Goal: Task Accomplishment & Management: Use online tool/utility

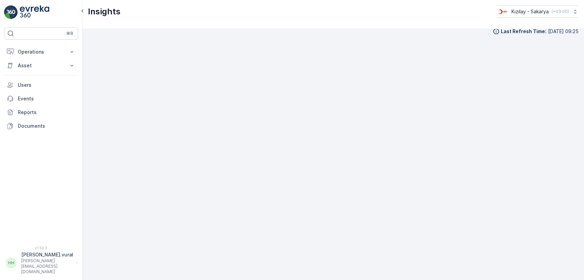
scroll to position [8, 0]
click at [52, 258] on p "[PERSON_NAME].vural" at bounding box center [47, 255] width 52 height 7
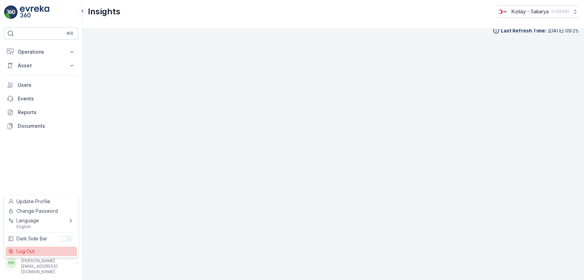
click at [51, 252] on div "Log Out" at bounding box center [40, 252] width 71 height 10
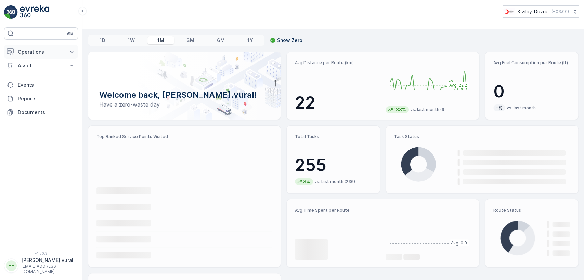
click at [51, 53] on p "Operations" at bounding box center [41, 52] width 47 height 7
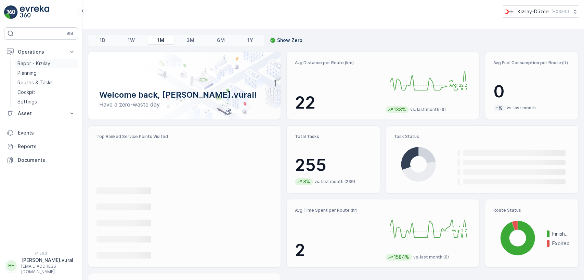
click at [49, 62] on p "Rapor - Kızılay" at bounding box center [33, 63] width 33 height 7
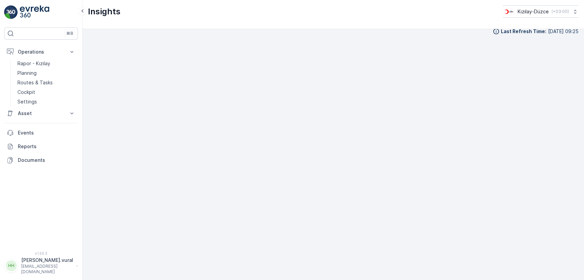
scroll to position [8, 0]
click at [43, 80] on p "Routes & Tasks" at bounding box center [34, 82] width 35 height 7
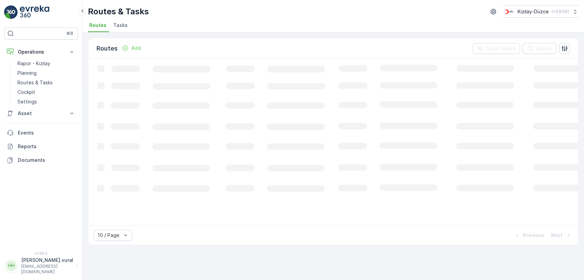
click at [44, 270] on p "[EMAIL_ADDRESS][DOMAIN_NAME]" at bounding box center [47, 269] width 52 height 11
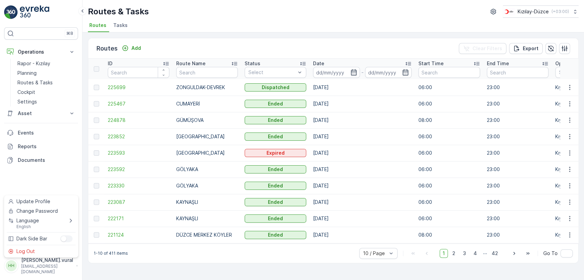
click at [43, 249] on div "Log Out" at bounding box center [40, 252] width 71 height 10
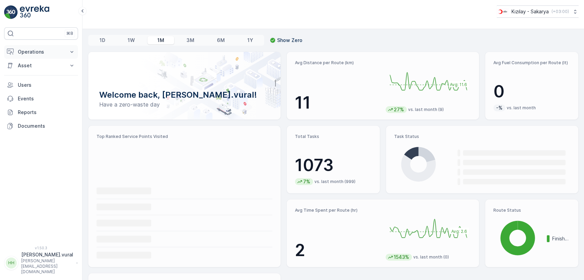
click at [39, 45] on button "Operations" at bounding box center [41, 52] width 74 height 14
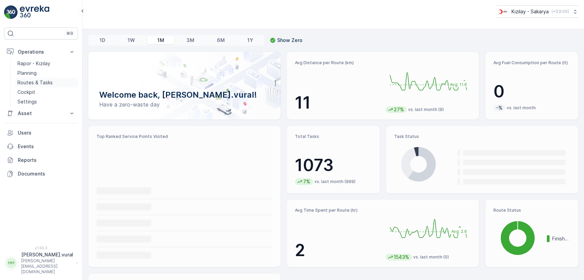
click at [43, 80] on p "Routes & Tasks" at bounding box center [34, 82] width 35 height 7
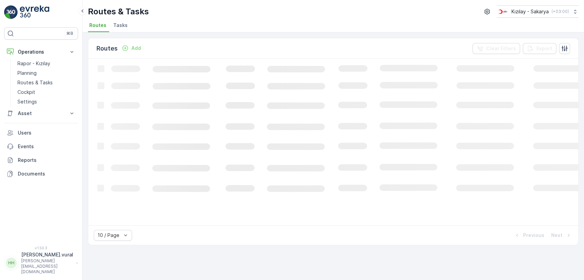
click at [131, 47] on p "Add" at bounding box center [136, 48] width 10 height 7
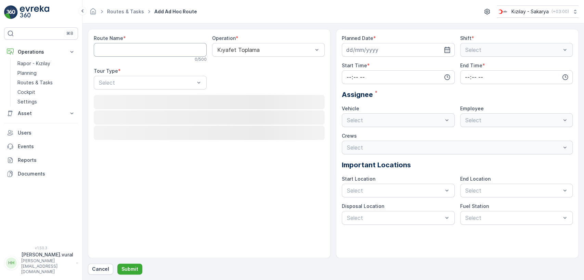
click at [137, 48] on Name "Route Name" at bounding box center [150, 50] width 113 height 14
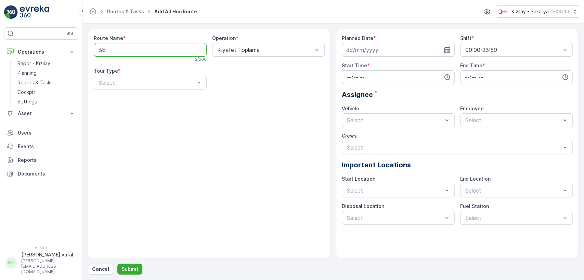
type Name "BEŞKÖPRÜ - 32EVLER"
click at [136, 87] on div "Select" at bounding box center [150, 83] width 113 height 14
click at [118, 98] on div "Static" at bounding box center [150, 99] width 105 height 6
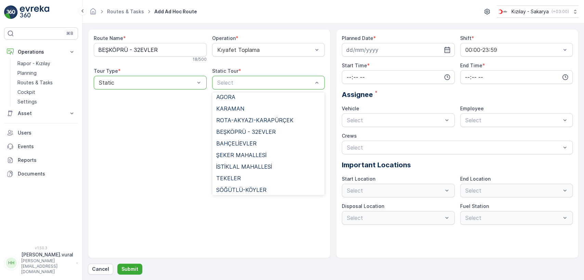
scroll to position [493, 0]
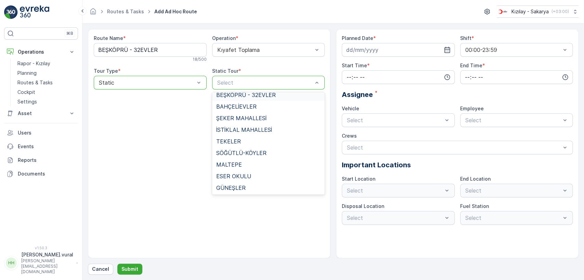
click at [253, 93] on span "BEŞKÖPRÜ - 32EVLER" at bounding box center [245, 95] width 59 height 6
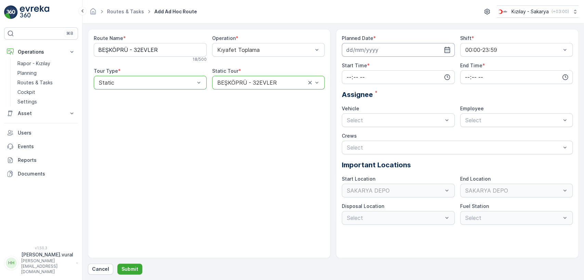
click at [352, 49] on input at bounding box center [398, 50] width 113 height 14
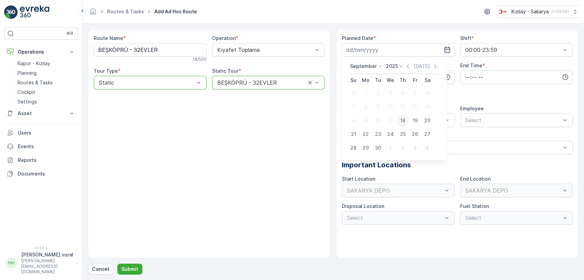
click at [402, 120] on div "18" at bounding box center [402, 120] width 11 height 11
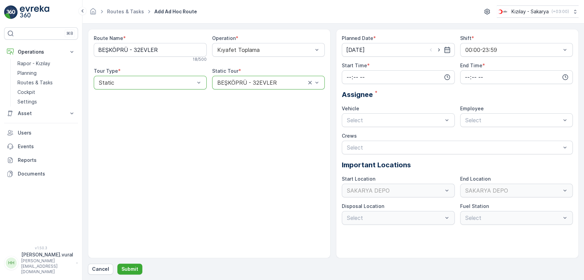
type input "[DATE]"
click at [376, 76] on input "time" at bounding box center [398, 77] width 113 height 14
click at [350, 145] on span "14" at bounding box center [348, 146] width 5 height 7
type input "14:00"
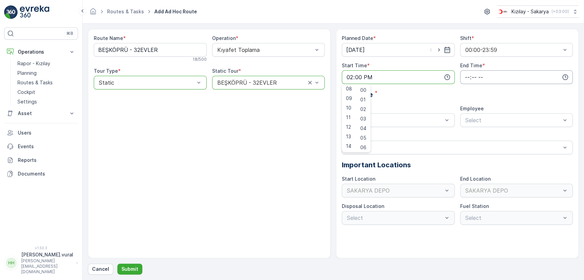
click at [495, 71] on input "time" at bounding box center [516, 77] width 113 height 14
click at [470, 144] on div "23" at bounding box center [467, 147] width 12 height 10
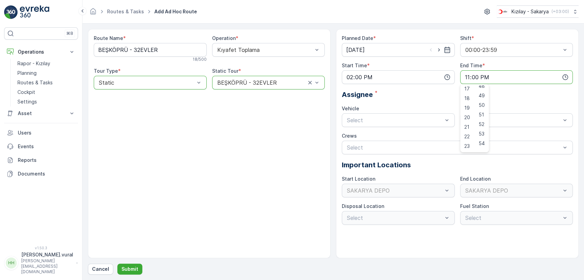
scroll to position [509, 0]
click at [482, 147] on span "59" at bounding box center [481, 146] width 6 height 7
type input "23:59"
click at [372, 146] on div "06 ECH 422 Busy" at bounding box center [398, 149] width 105 height 6
click at [494, 114] on div "Select" at bounding box center [516, 121] width 113 height 14
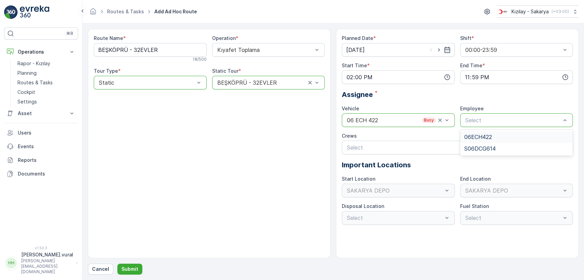
click at [488, 134] on span "06ECH422" at bounding box center [478, 137] width 28 height 6
click at [135, 264] on button "Submit" at bounding box center [129, 269] width 25 height 11
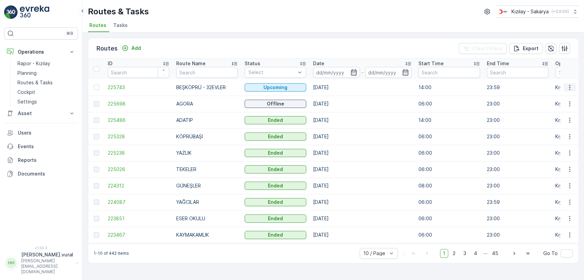
click at [573, 86] on button "button" at bounding box center [569, 87] width 12 height 8
click at [552, 140] on div "Delete" at bounding box center [557, 139] width 53 height 10
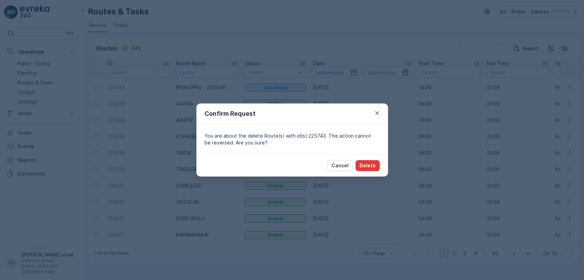
click at [359, 162] on button "Delete" at bounding box center [367, 165] width 24 height 11
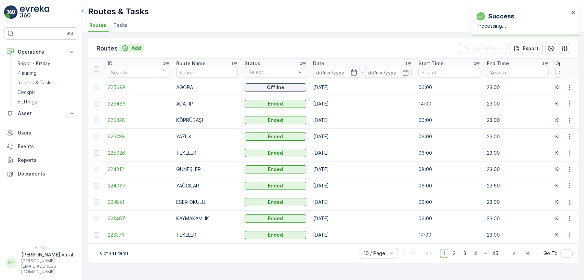
click at [129, 44] on button "Add" at bounding box center [131, 48] width 25 height 8
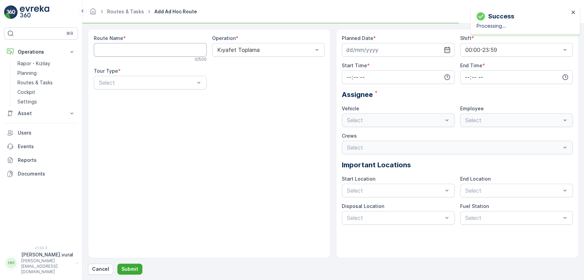
click at [137, 52] on Name "Route Name" at bounding box center [150, 50] width 113 height 14
type Name "BEŞKÖPRÜ - 32EVLER"
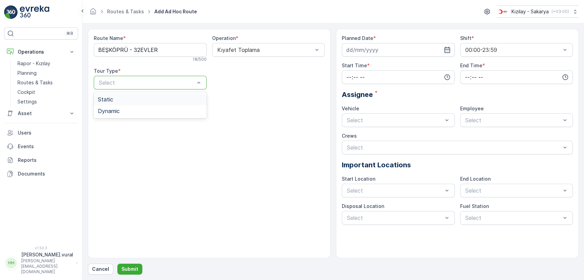
click at [120, 104] on div "Static" at bounding box center [150, 100] width 113 height 12
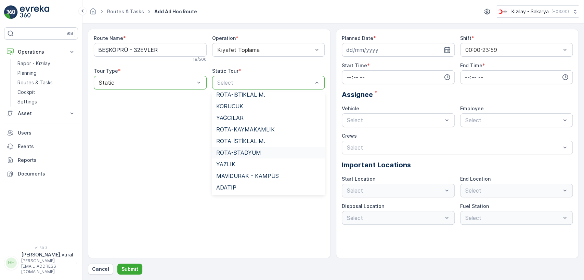
scroll to position [493, 0]
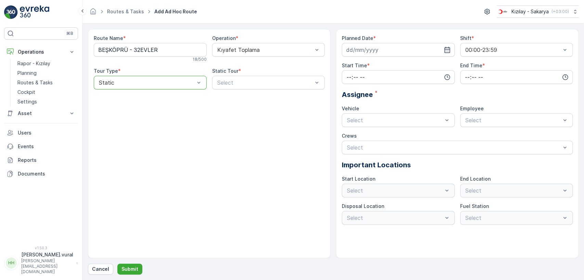
click at [253, 92] on div "Route Name * BEŞKÖPRÜ - 32EVLER 18 / 500 Operation * Kıyafet Toplama Tour Type …" at bounding box center [209, 65] width 231 height 60
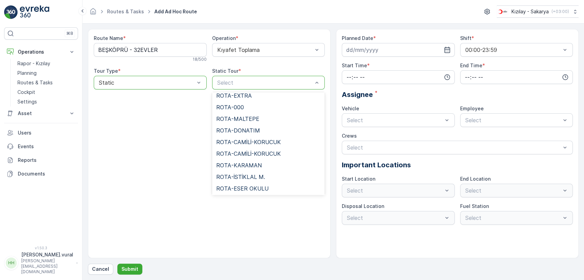
scroll to position [418, 0]
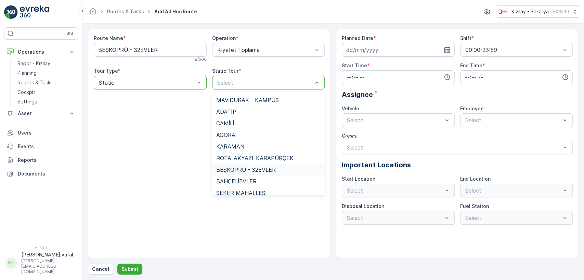
drag, startPoint x: 255, startPoint y: 167, endPoint x: 258, endPoint y: 155, distance: 12.6
click at [254, 167] on span "BEŞKÖPRÜ - 32EVLER" at bounding box center [245, 170] width 59 height 6
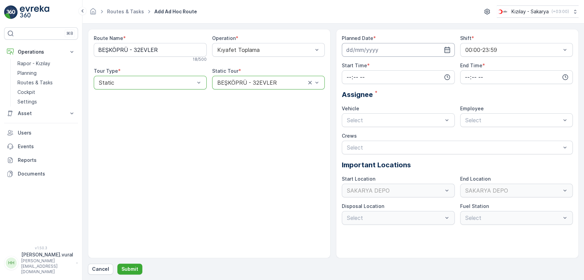
click at [380, 47] on input at bounding box center [398, 50] width 113 height 14
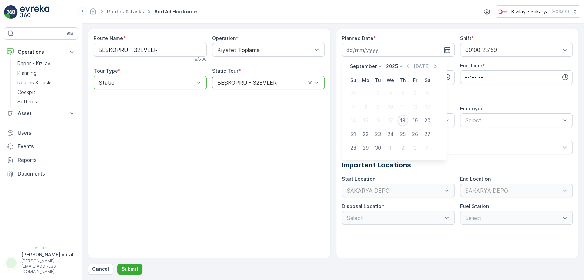
click at [402, 122] on div "18" at bounding box center [402, 120] width 11 height 11
type input "[DATE]"
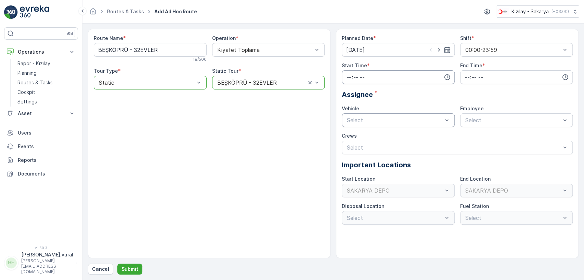
click at [369, 75] on input "time" at bounding box center [398, 77] width 113 height 14
click at [350, 139] on span "13" at bounding box center [348, 138] width 5 height 7
type input "13:00"
click at [485, 76] on input "time" at bounding box center [516, 77] width 113 height 14
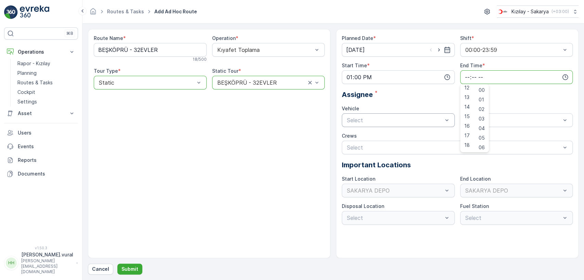
scroll to position [164, 0]
click at [468, 145] on span "23" at bounding box center [466, 146] width 5 height 7
click at [482, 145] on span "59" at bounding box center [481, 146] width 6 height 7
type input "23:59"
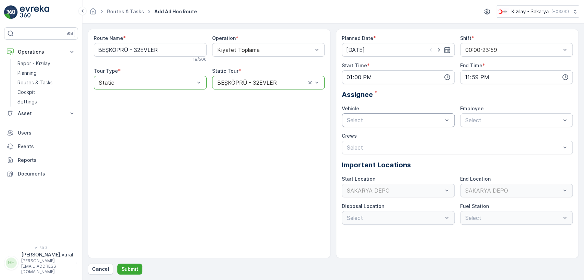
click at [382, 127] on div "Planned Date * 18.09.2025 Shift * 00:00-23:59 Start Time * 13:00 End Time * 23:…" at bounding box center [457, 130] width 231 height 190
drag, startPoint x: 372, startPoint y: 148, endPoint x: 445, endPoint y: 134, distance: 74.4
click at [372, 148] on div "06 ECH 422 Busy" at bounding box center [398, 149] width 105 height 6
click at [484, 133] on div "06ECH422" at bounding box center [516, 137] width 113 height 12
click at [136, 266] on p "Submit" at bounding box center [129, 269] width 17 height 7
